Goal: Information Seeking & Learning: Learn about a topic

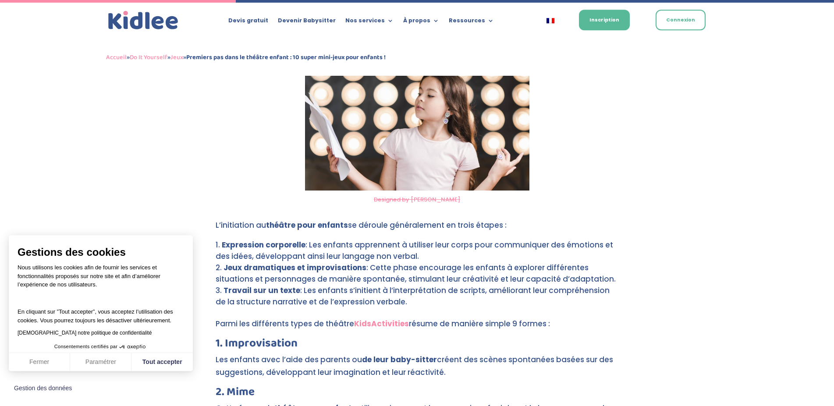
scroll to position [778, 0]
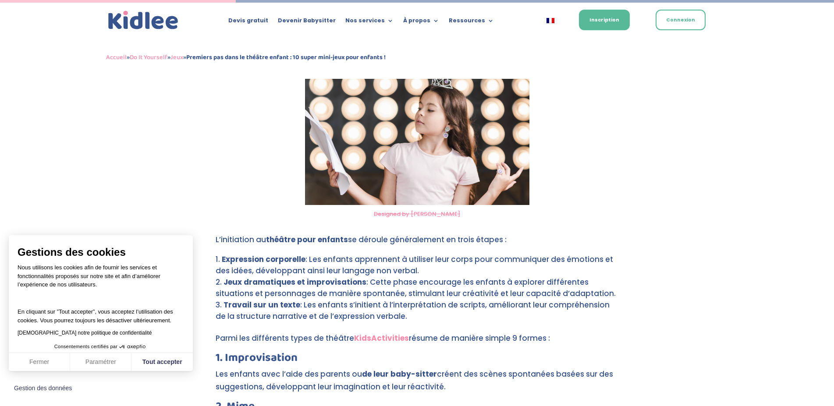
drag, startPoint x: 393, startPoint y: 302, endPoint x: 216, endPoint y: 236, distance: 188.8
copy div "L’initiation au théâtre pour enfants se déroule généralement en trois étapes : …"
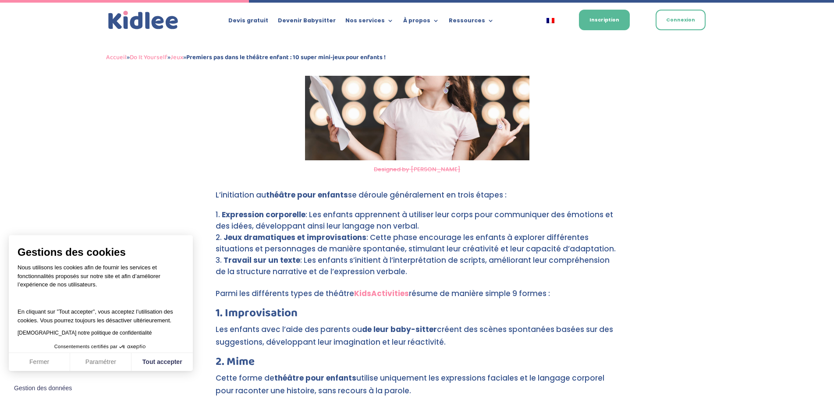
scroll to position [1002, 0]
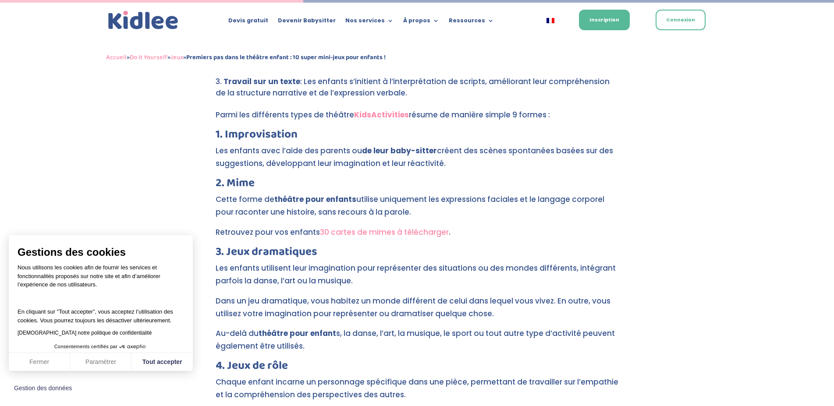
click at [405, 227] on link "30 cartes de mimes à télécharger" at bounding box center [384, 232] width 129 height 11
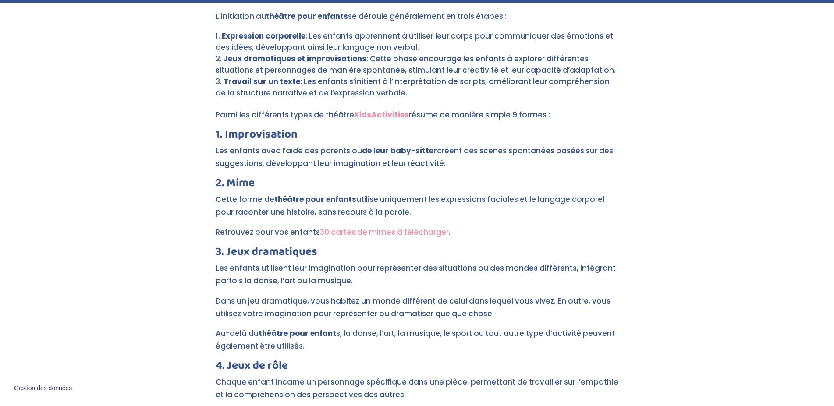
scroll to position [1002, 0]
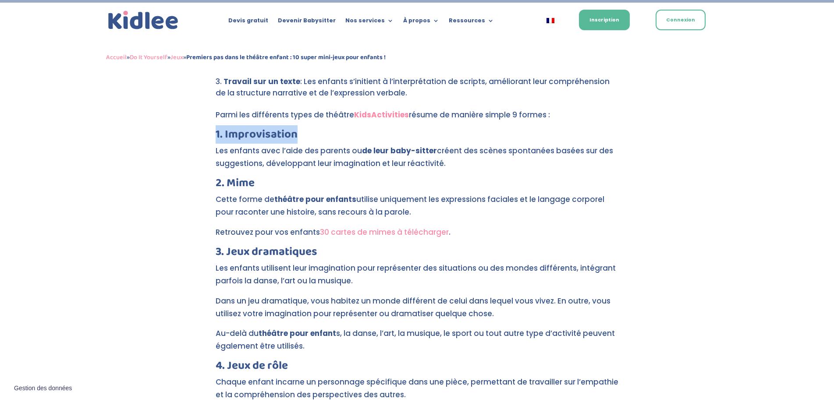
drag, startPoint x: 216, startPoint y: 117, endPoint x: 315, endPoint y: 124, distance: 99.3
click at [315, 129] on h3 "1. Improvisation" at bounding box center [417, 137] width 403 height 16
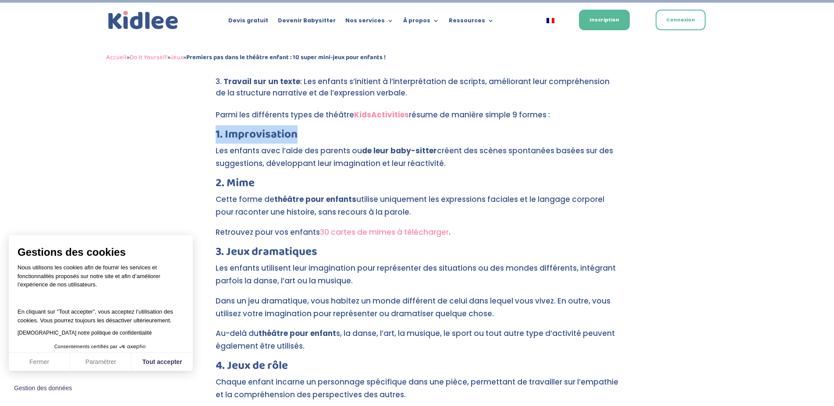
copy h3 "1. Improvisation"
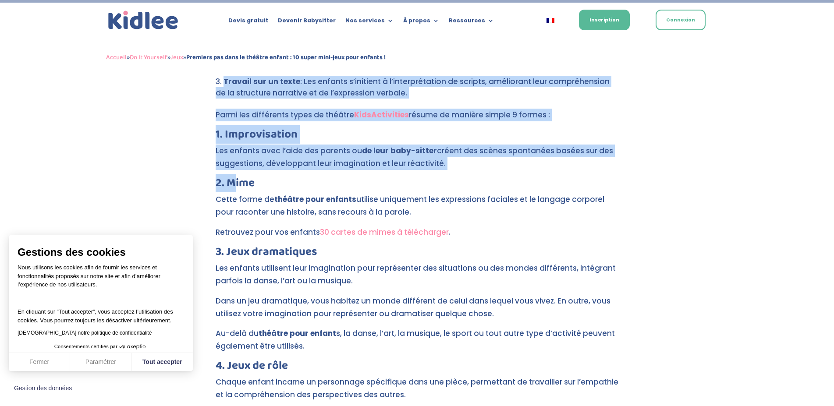
drag, startPoint x: 214, startPoint y: 170, endPoint x: 234, endPoint y: 172, distance: 19.8
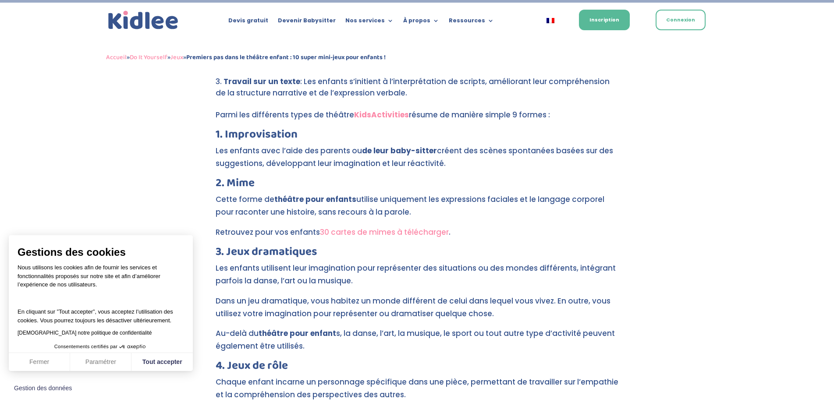
click at [336, 177] on h3 "2. Mime" at bounding box center [417, 185] width 403 height 16
drag, startPoint x: 257, startPoint y: 170, endPoint x: 259, endPoint y: 184, distance: 14.7
click at [333, 177] on h3 "2. Mime" at bounding box center [417, 185] width 403 height 16
drag, startPoint x: 217, startPoint y: 168, endPoint x: 264, endPoint y: 171, distance: 47.0
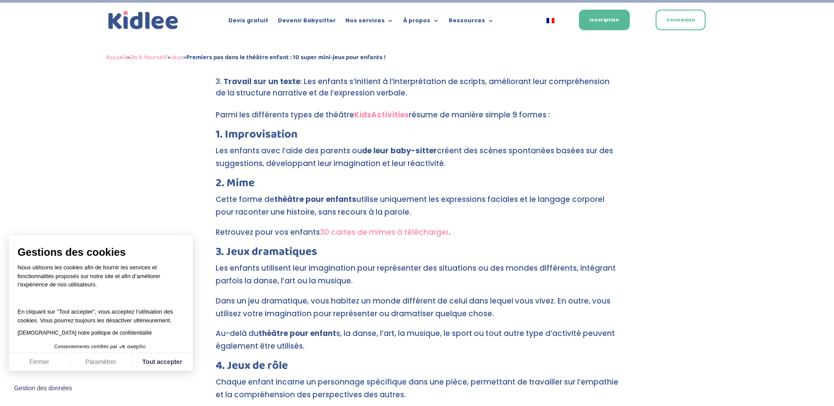
click at [264, 177] on h3 "2. Mime" at bounding box center [417, 185] width 403 height 16
copy h3 "2. Mime"
drag, startPoint x: 324, startPoint y: 241, endPoint x: 250, endPoint y: 248, distance: 74.5
click at [277, 205] on p "Cette forme de théâtre pour enfants utilise uniquement les expressions faciales…" at bounding box center [417, 209] width 403 height 33
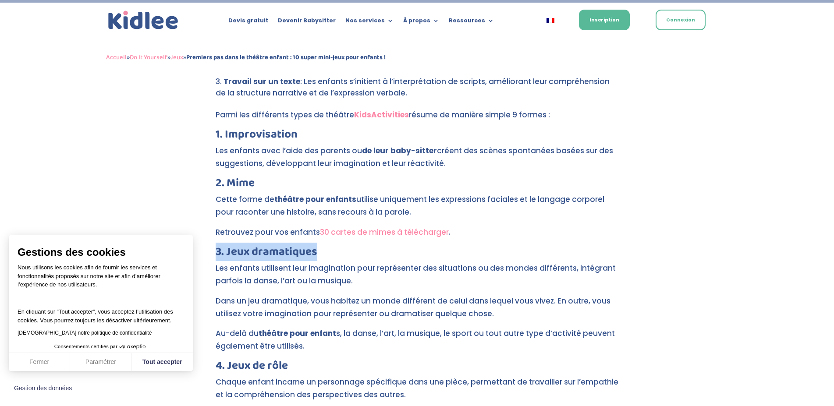
drag, startPoint x: 216, startPoint y: 237, endPoint x: 341, endPoint y: 242, distance: 125.8
click at [341, 246] on h3 "3. Jeux dramatiques" at bounding box center [417, 254] width 403 height 16
copy h3 "3. Jeux dramatiques"
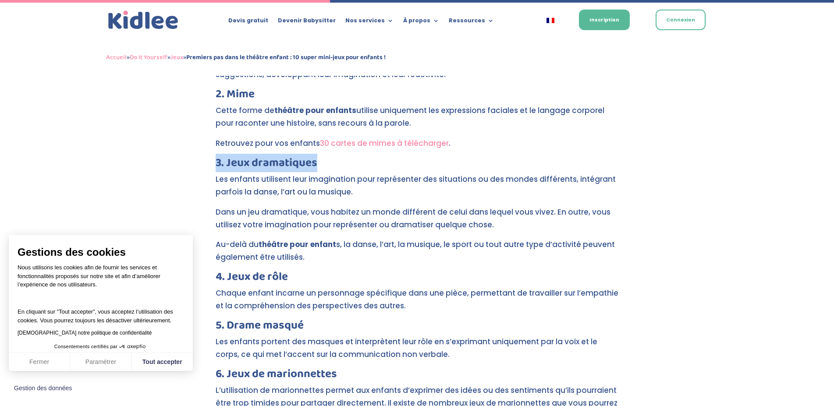
scroll to position [1091, 0]
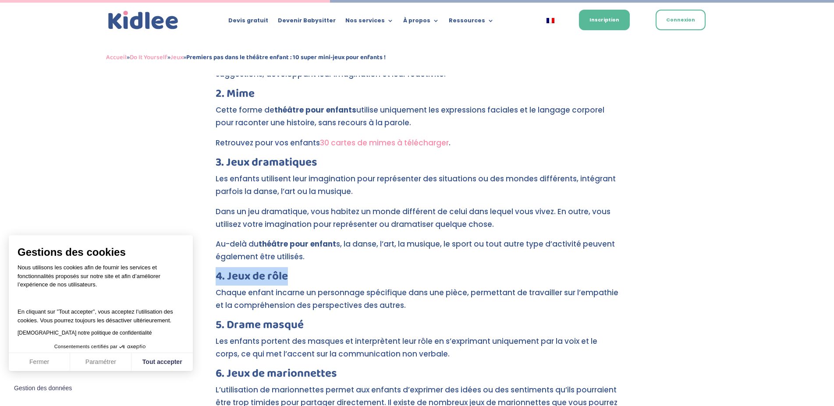
drag, startPoint x: 217, startPoint y: 262, endPoint x: 302, endPoint y: 264, distance: 85.0
click at [302, 271] on h3 "4. Jeux de rôle" at bounding box center [417, 279] width 403 height 16
copy h3 "4. Jeux de rôle"
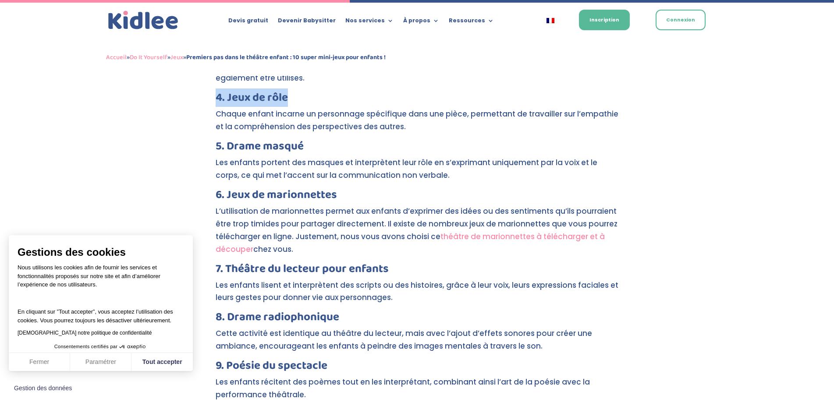
scroll to position [1136, 0]
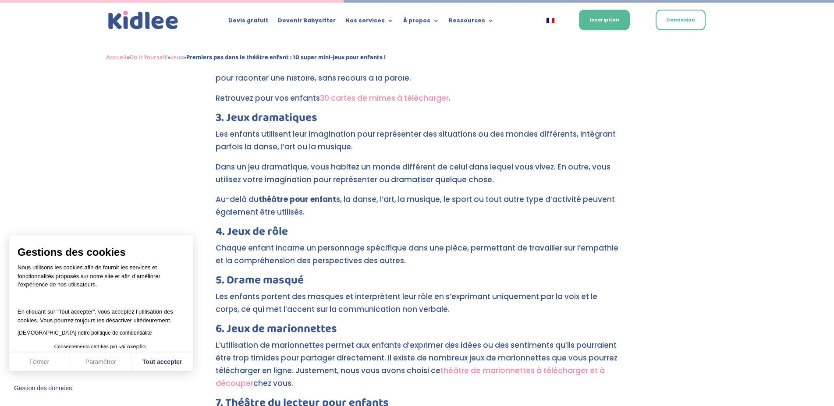
drag, startPoint x: 170, startPoint y: 129, endPoint x: 198, endPoint y: 127, distance: 28.2
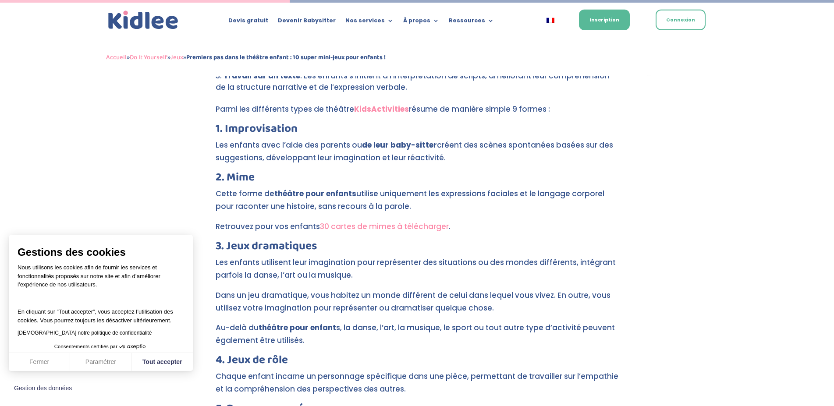
scroll to position [1047, 0]
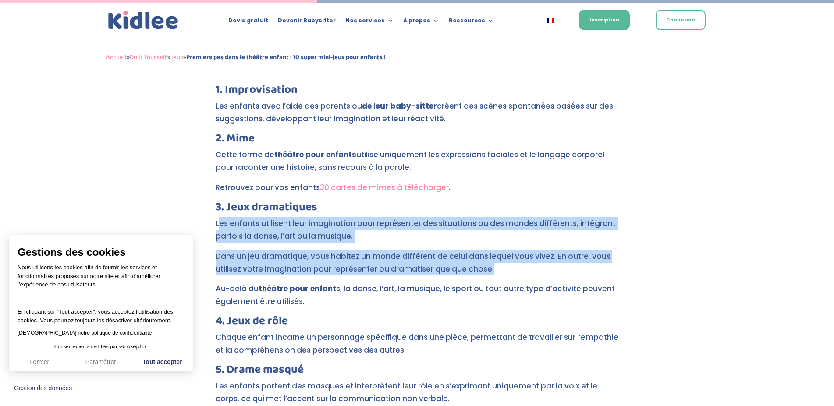
drag, startPoint x: 217, startPoint y: 209, endPoint x: 583, endPoint y: 257, distance: 368.4
copy div "es enfants utilisent leur imagination pour représenter des situations ou des mo…"
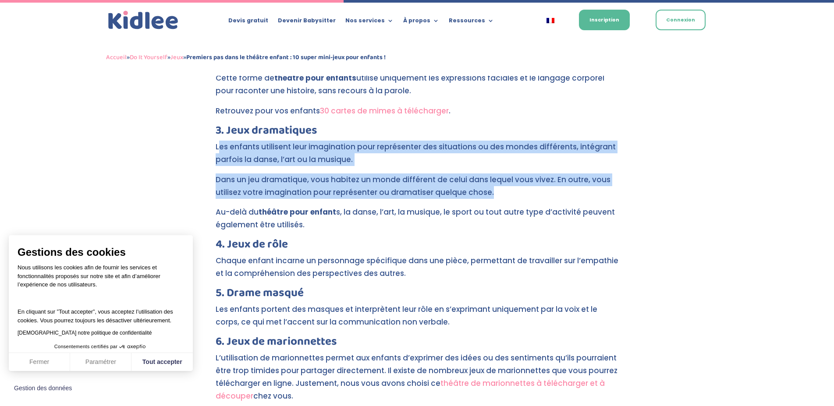
scroll to position [1136, 0]
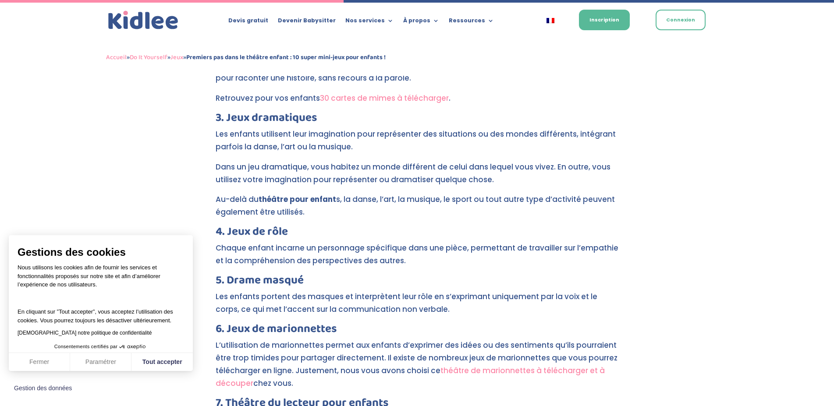
click at [329, 226] on h3 "4. Jeux de rôle" at bounding box center [417, 234] width 403 height 16
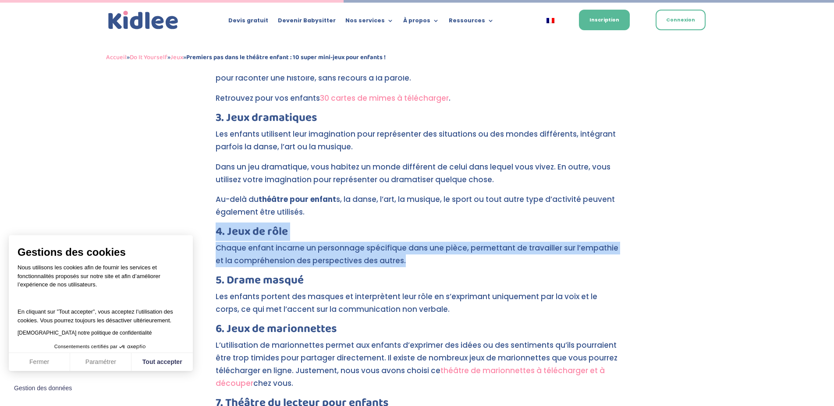
drag, startPoint x: 216, startPoint y: 217, endPoint x: 445, endPoint y: 254, distance: 232.0
copy div "4. Jeux de rôle Chaque enfant incarne un personnage spécifique dans une pièce, …"
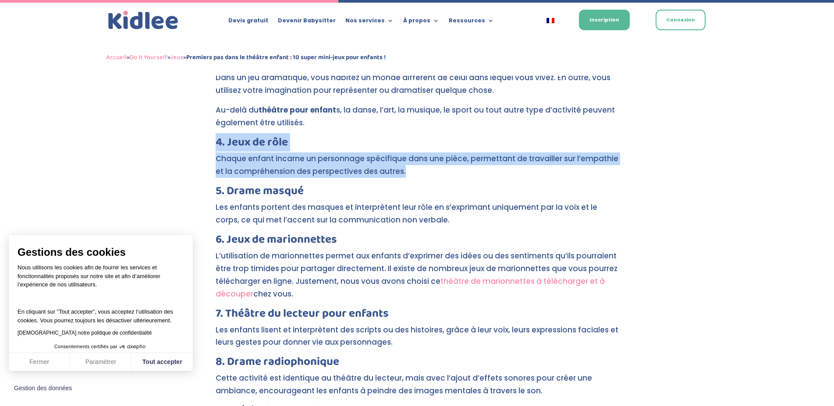
scroll to position [1091, 0]
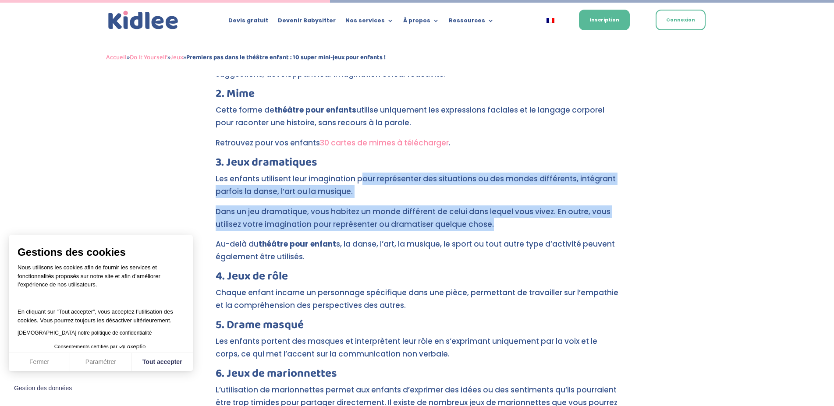
drag, startPoint x: 492, startPoint y: 210, endPoint x: 360, endPoint y: 167, distance: 138.7
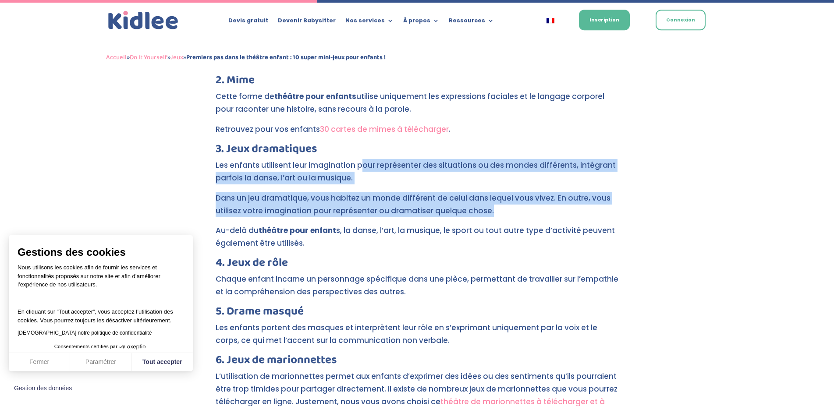
scroll to position [1049, 0]
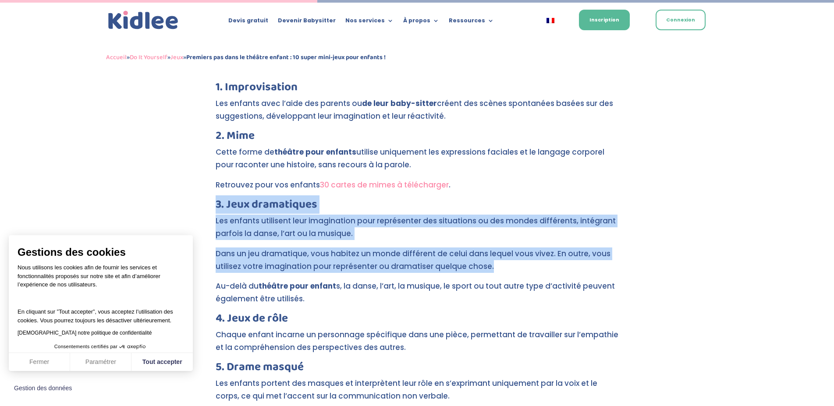
drag, startPoint x: 216, startPoint y: 191, endPoint x: 521, endPoint y: 255, distance: 311.9
copy div "3. Jeux dramatiques Les enfants utilisent leur imagination pour représenter des…"
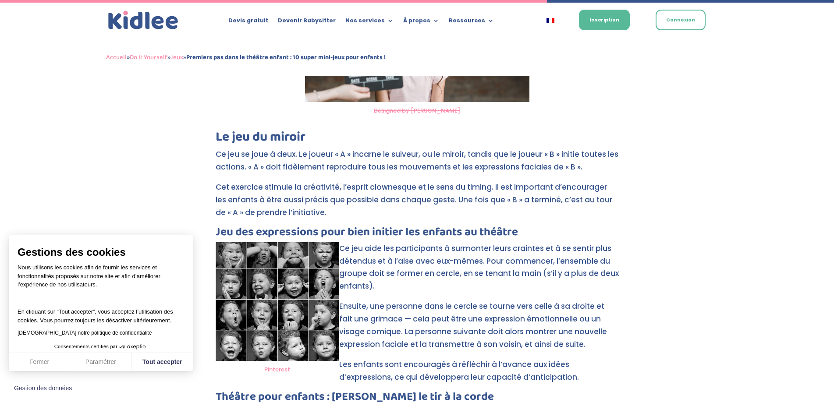
scroll to position [1809, 0]
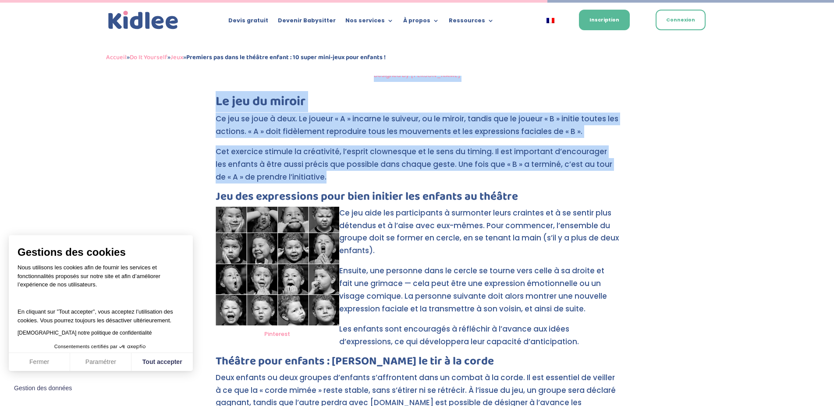
drag, startPoint x: 308, startPoint y: 164, endPoint x: 203, endPoint y: 107, distance: 120.0
copy div "Loremipsum dol sitamet c adipiscin eli seddoeiu temporincidid utl etdolore mag …"
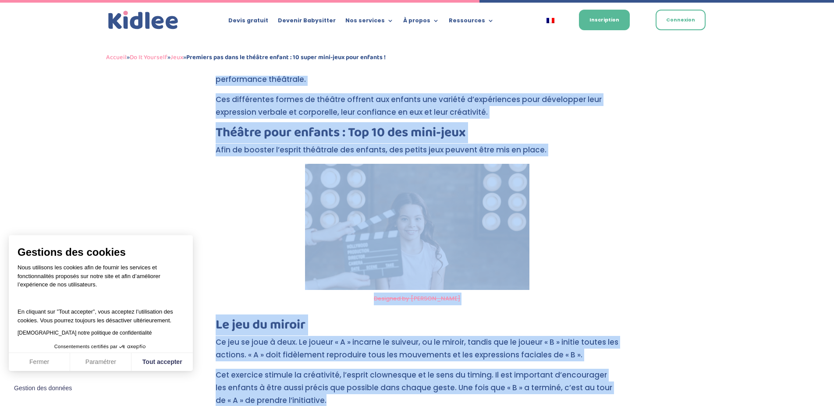
scroll to position [1407, 0]
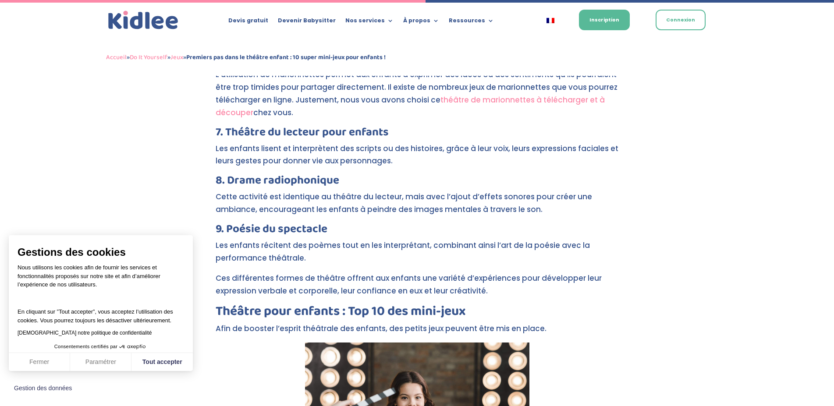
click at [720, 205] on div "Premiers pas dans le théâtre enfant : 10 super mini-jeux pour enfants ! par Léa…" at bounding box center [417, 216] width 834 height 3075
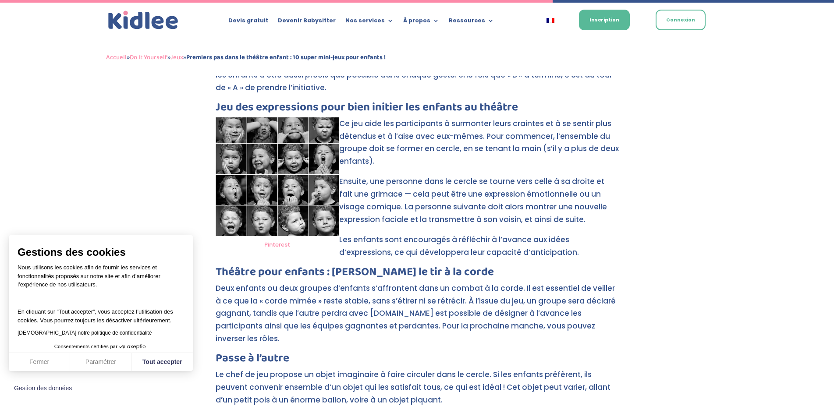
scroll to position [1764, 0]
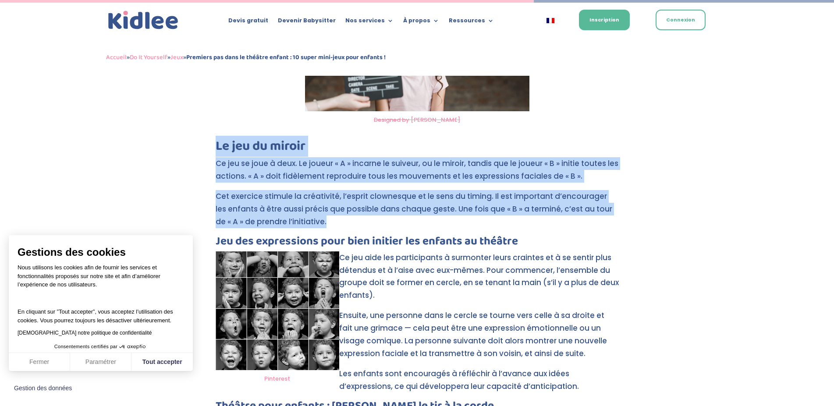
drag, startPoint x: 217, startPoint y: 134, endPoint x: 409, endPoint y: 208, distance: 205.1
copy div "Le jeu du miroir Ce jeu se joue à deux. Le joueur « A » incarne le suiveur, ou …"
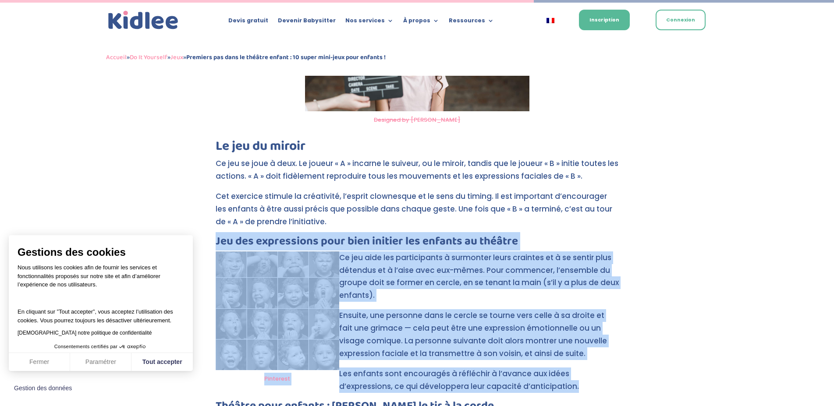
drag, startPoint x: 216, startPoint y: 227, endPoint x: 586, endPoint y: 378, distance: 399.7
copy div "Jeu des expressions pour bien initier les enfants au théâtre Pinterest Ce jeu a…"
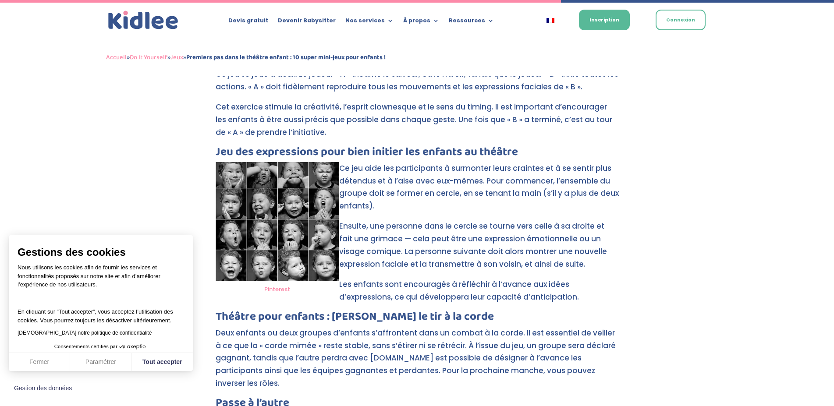
scroll to position [1988, 0]
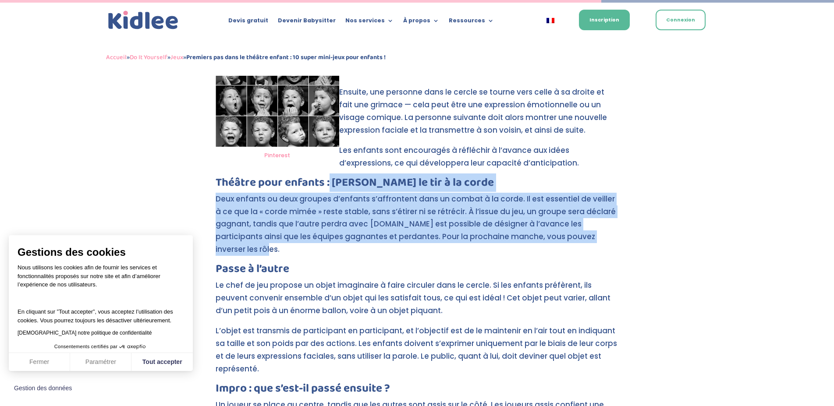
drag, startPoint x: 329, startPoint y: 167, endPoint x: 597, endPoint y: 226, distance: 274.0
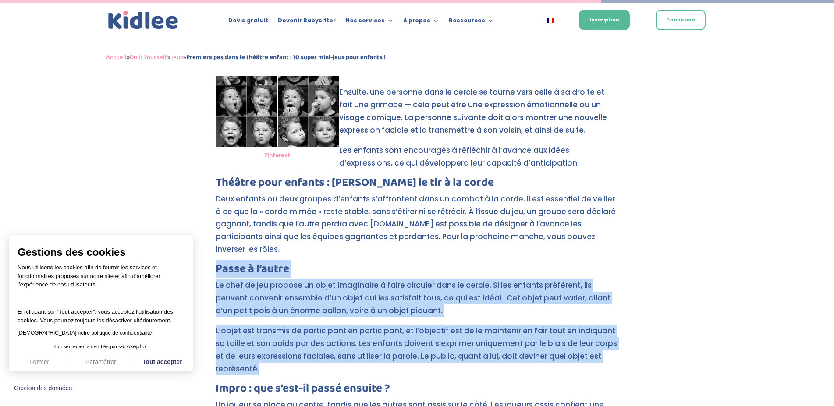
drag, startPoint x: 216, startPoint y: 242, endPoint x: 449, endPoint y: 347, distance: 255.9
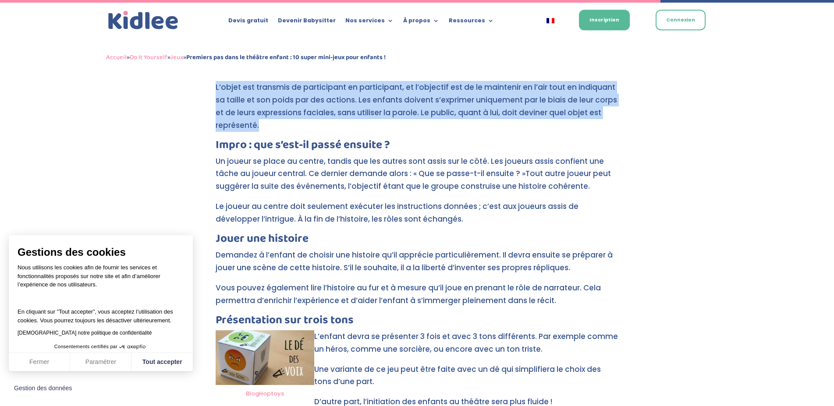
scroll to position [2166, 0]
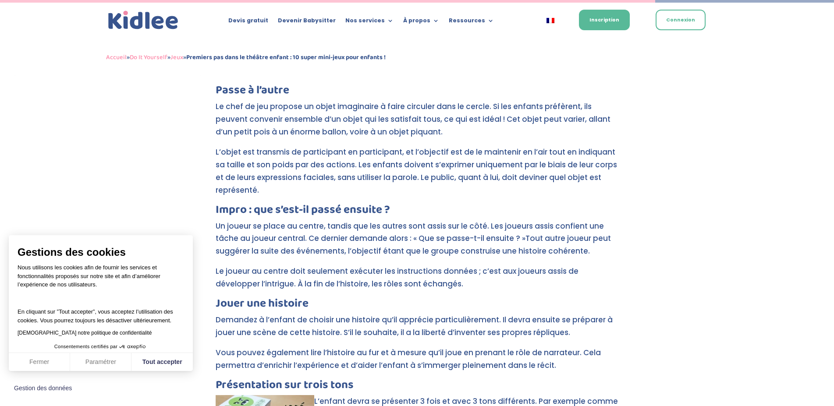
click at [482, 204] on h3 "Impro : que s’est-il passé ensuite ?" at bounding box center [417, 212] width 403 height 16
click at [220, 204] on h3 "Impro : que s’est-il passé ensuite ?" at bounding box center [417, 212] width 403 height 16
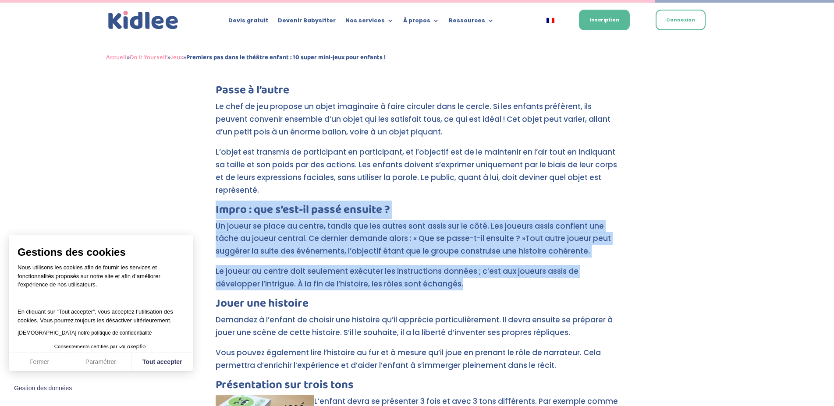
drag, startPoint x: 216, startPoint y: 181, endPoint x: 493, endPoint y: 259, distance: 288.6
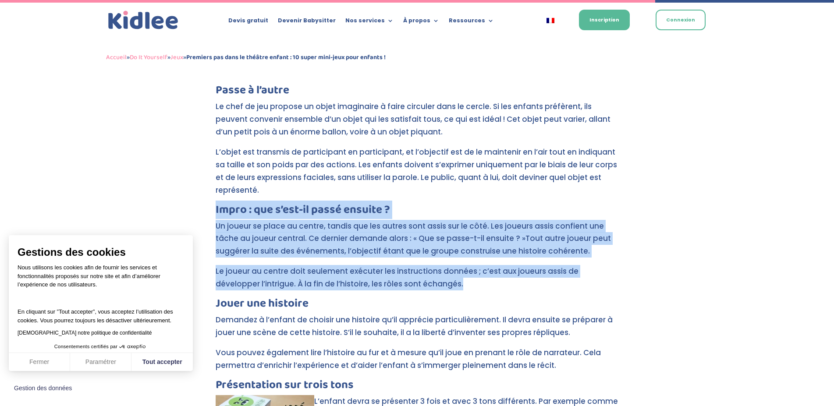
scroll to position [2300, 0]
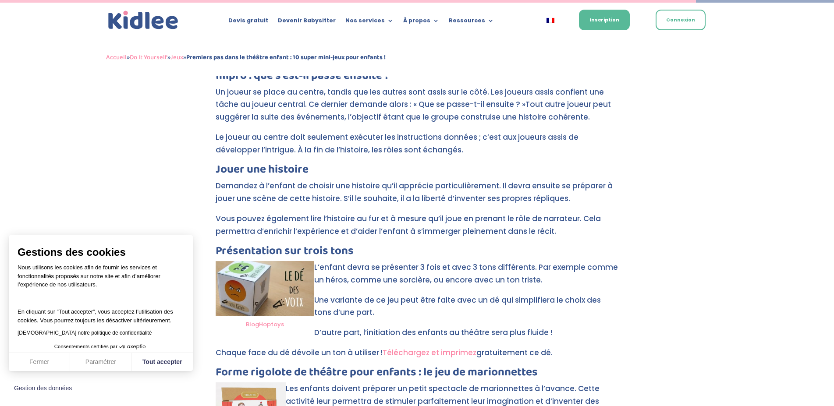
drag, startPoint x: 218, startPoint y: 143, endPoint x: 314, endPoint y: 157, distance: 96.9
click at [217, 164] on h3 "Jouer une histoire" at bounding box center [417, 172] width 403 height 16
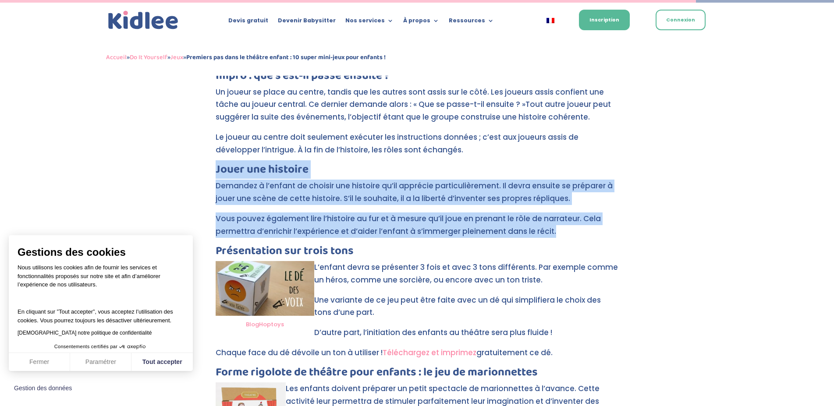
drag, startPoint x: 216, startPoint y: 140, endPoint x: 582, endPoint y: 215, distance: 373.8
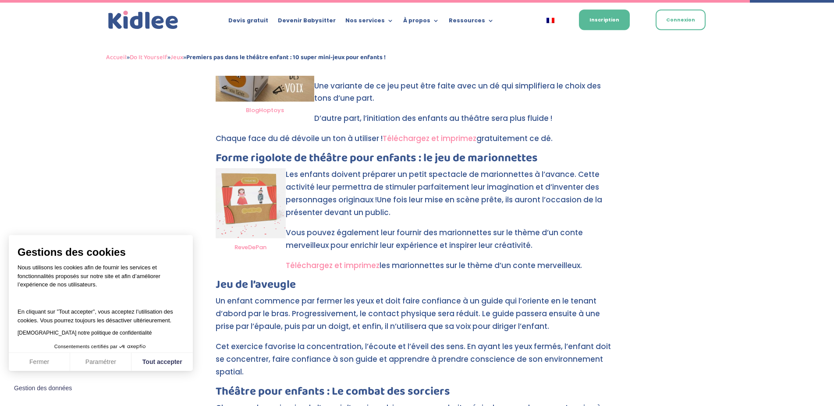
scroll to position [2568, 0]
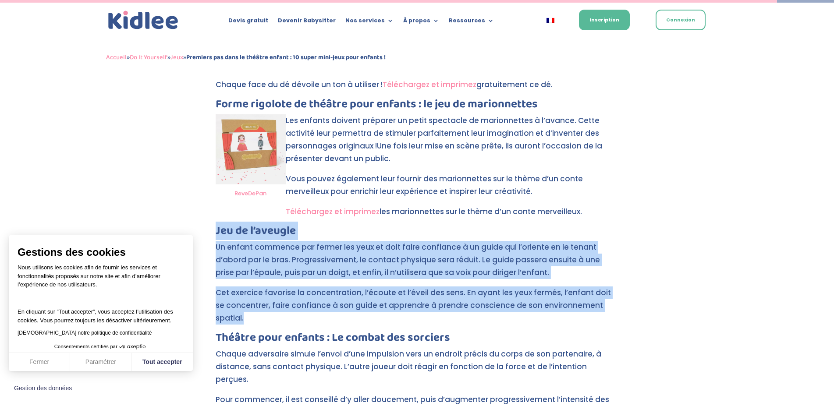
drag, startPoint x: 216, startPoint y: 202, endPoint x: 614, endPoint y: 289, distance: 406.6
